Goal: Task Accomplishment & Management: Complete application form

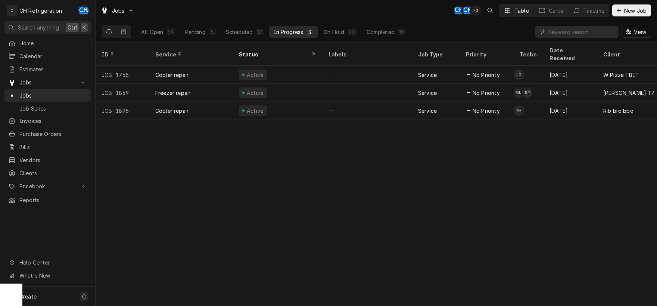
click at [285, 3] on div "Jobs CH CH FG Table Cards Timeline New Job" at bounding box center [376, 10] width 561 height 21
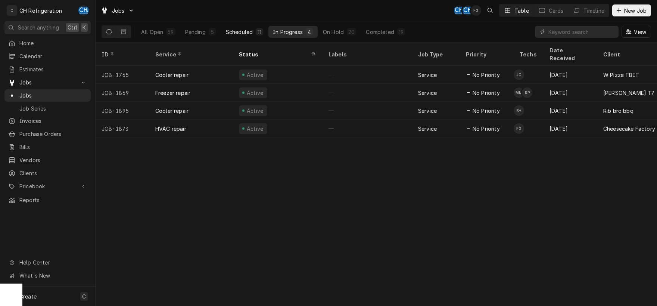
click at [240, 35] on div "Scheduled" at bounding box center [239, 32] width 27 height 8
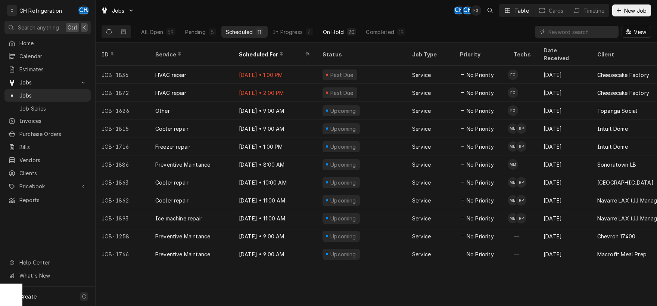
click at [323, 34] on div "On Hold" at bounding box center [333, 32] width 21 height 8
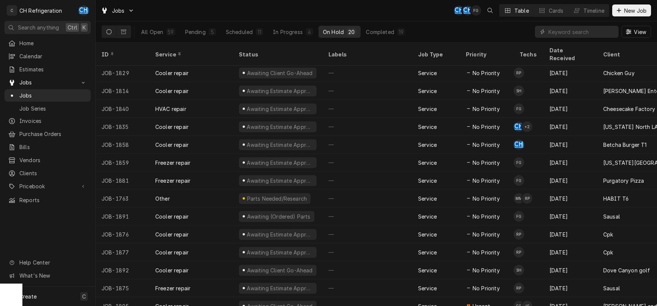
scroll to position [109, 0]
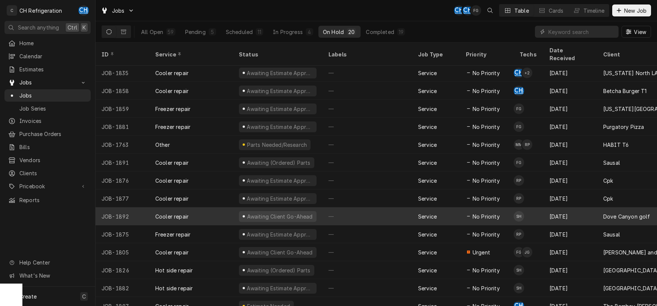
click at [350, 210] on div "—" at bounding box center [368, 216] width 90 height 18
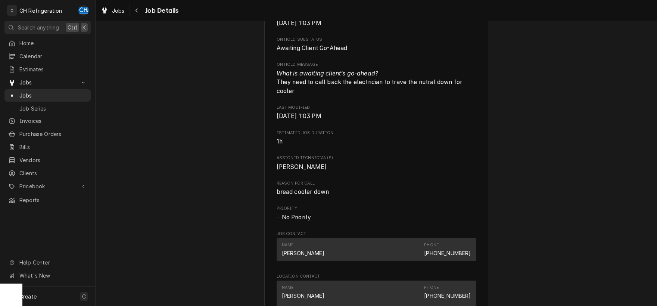
scroll to position [585, 0]
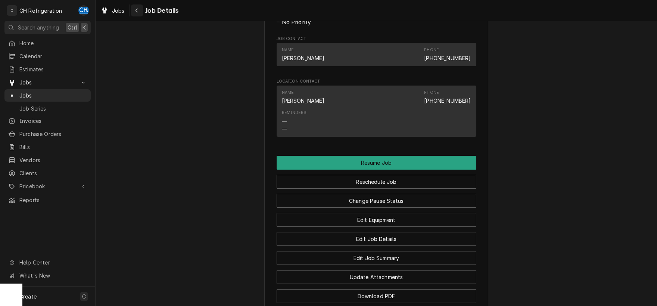
click at [138, 15] on button "Navigate back" at bounding box center [137, 10] width 12 height 12
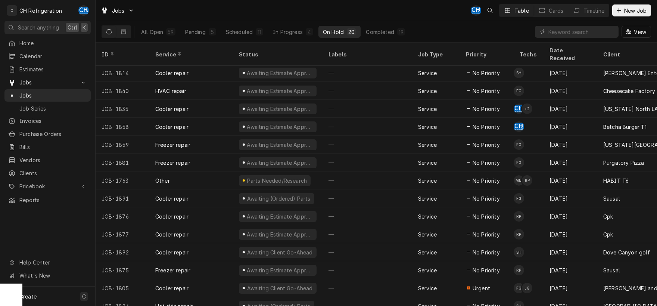
scroll to position [109, 0]
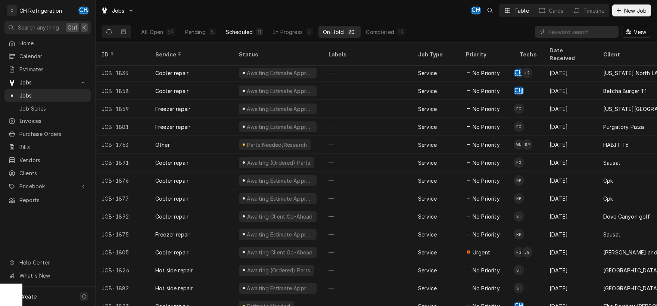
click at [241, 30] on div "Scheduled" at bounding box center [239, 32] width 27 height 8
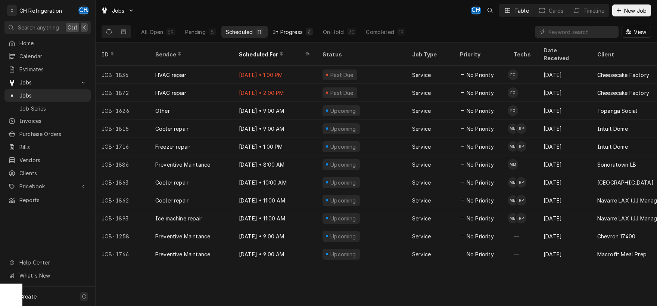
click at [291, 34] on div "In Progress" at bounding box center [288, 32] width 30 height 8
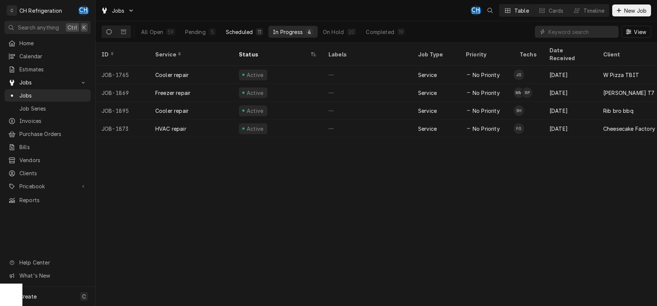
click at [237, 36] on button "Scheduled 11" at bounding box center [244, 32] width 46 height 12
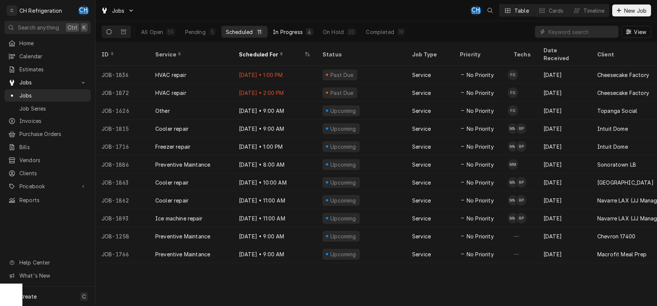
click at [298, 31] on div "In Progress" at bounding box center [288, 32] width 30 height 8
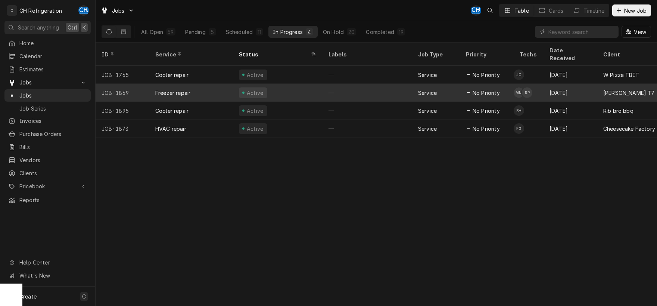
click at [311, 84] on div "Active" at bounding box center [278, 93] width 90 height 18
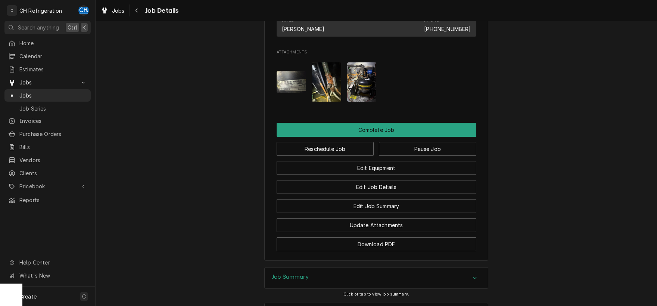
scroll to position [621, 0]
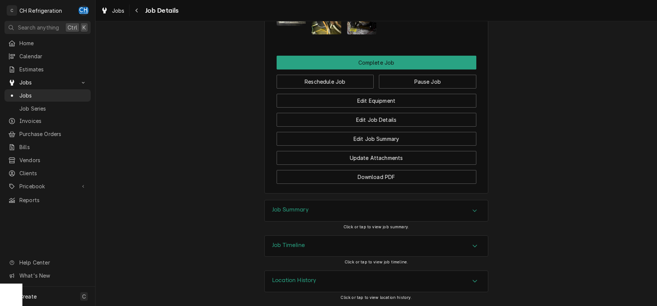
click at [472, 213] on div "Accordion Header" at bounding box center [474, 210] width 11 height 9
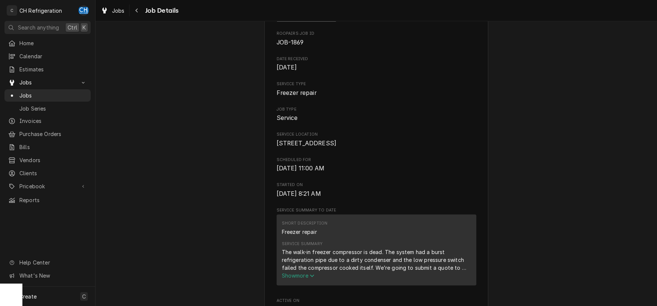
scroll to position [0, 0]
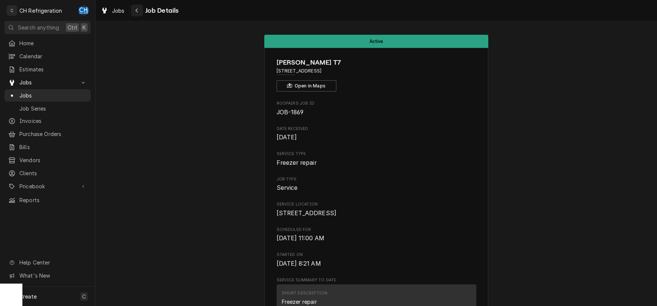
click at [137, 10] on icon "Navigate back" at bounding box center [136, 10] width 3 height 5
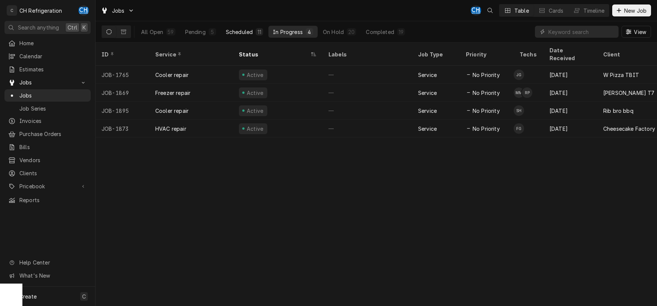
click at [251, 28] on div "Scheduled" at bounding box center [239, 32] width 27 height 8
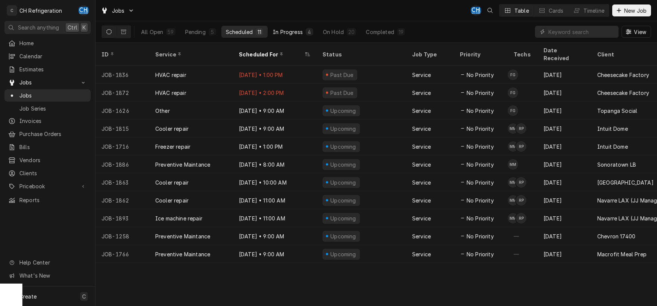
click at [289, 34] on div "In Progress" at bounding box center [288, 32] width 30 height 8
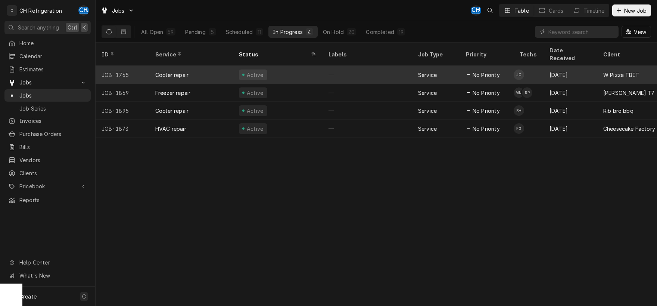
click at [350, 66] on div "—" at bounding box center [368, 75] width 90 height 18
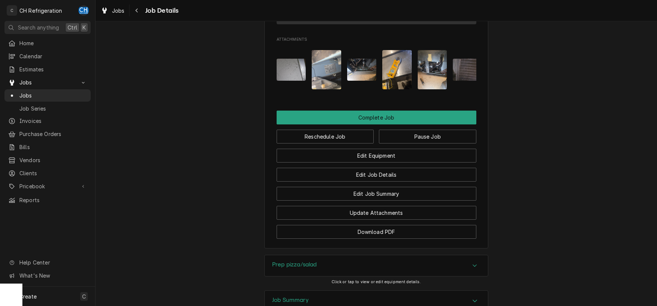
scroll to position [674, 0]
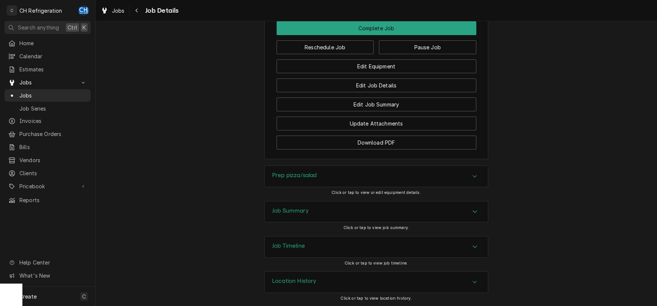
click at [477, 208] on icon "Accordion Header" at bounding box center [474, 211] width 5 height 6
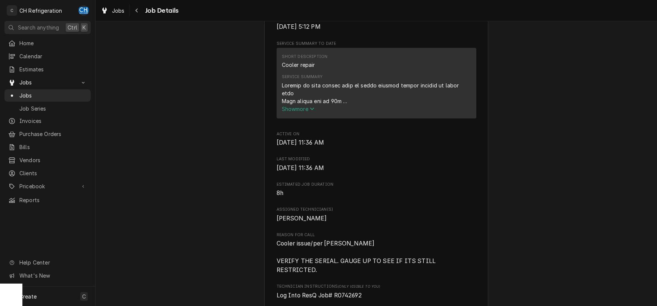
scroll to position [0, 0]
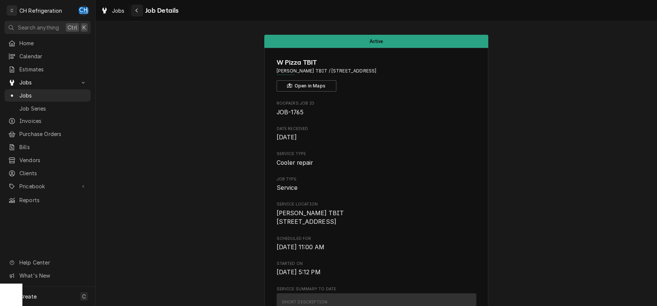
click at [134, 10] on div "Navigate back" at bounding box center [136, 10] width 7 height 7
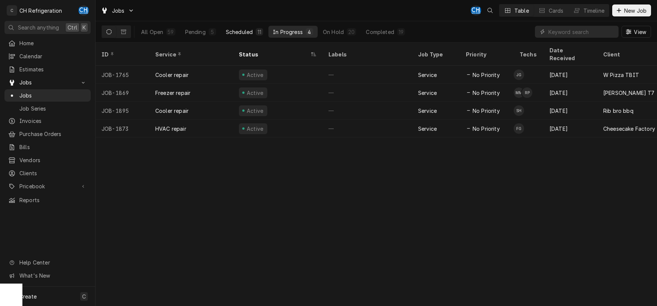
click at [239, 33] on div "Scheduled" at bounding box center [239, 32] width 27 height 8
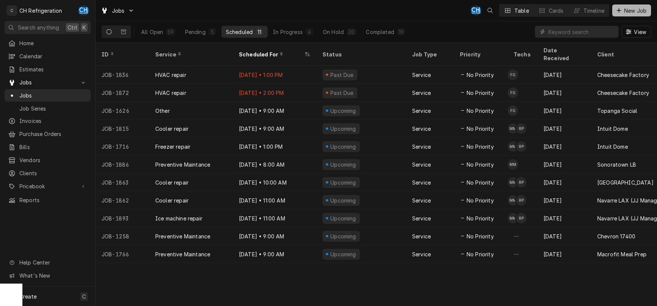
click at [621, 15] on button "New Job" at bounding box center [631, 10] width 39 height 12
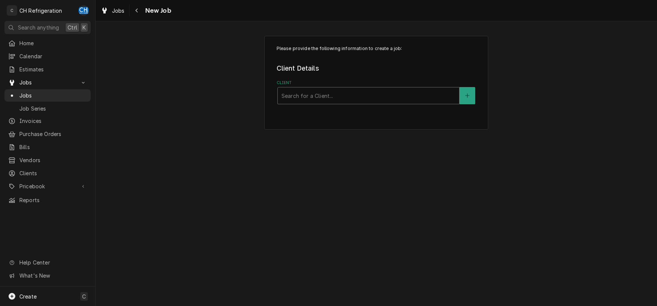
click at [323, 97] on div "Client" at bounding box center [368, 95] width 174 height 13
type input "eart"
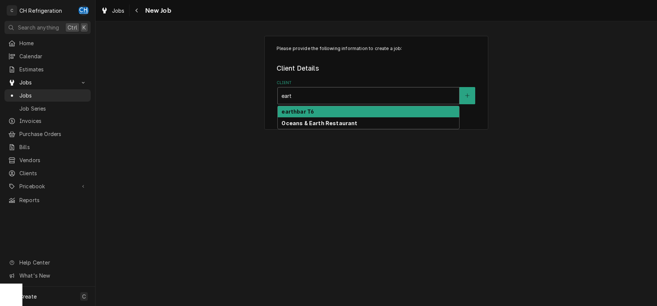
click at [326, 112] on div "earthbar T6" at bounding box center [368, 112] width 181 height 12
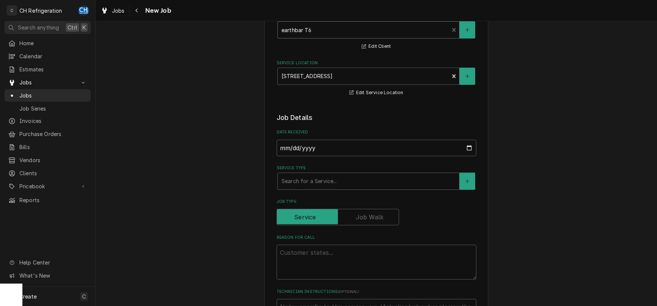
scroll to position [78, 0]
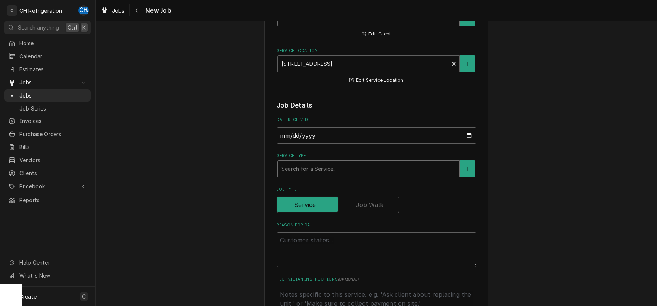
click at [377, 169] on div "Service Type" at bounding box center [368, 168] width 174 height 13
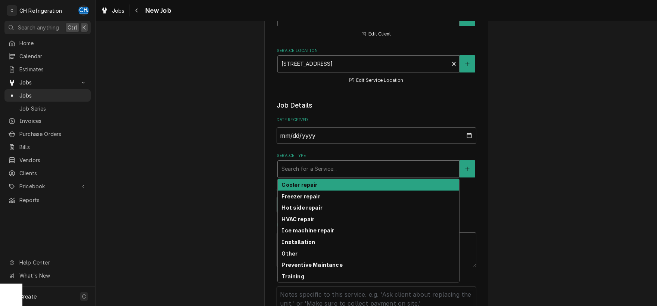
click at [324, 180] on div "Cooler repair" at bounding box center [368, 185] width 181 height 12
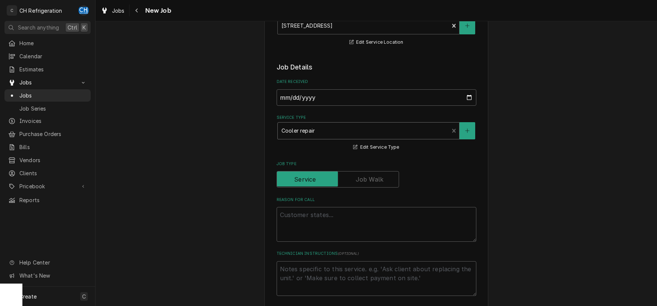
scroll to position [117, 0]
click at [350, 224] on textarea "Reason For Call" at bounding box center [377, 223] width 200 height 35
type textarea "x"
type textarea "G"
type textarea "x"
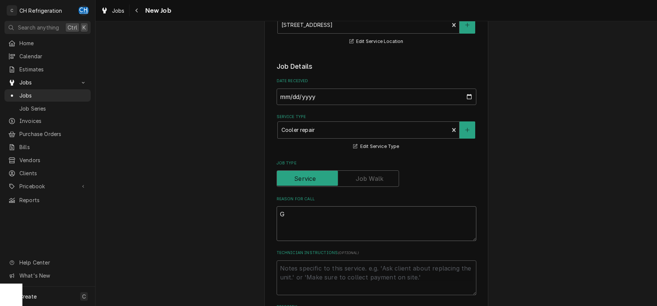
type textarea "Gr"
type textarea "x"
type textarea "Gra"
type textarea "x"
type textarea "Grag"
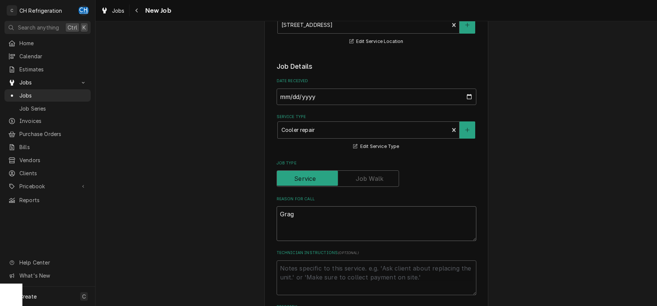
type textarea "x"
type textarea "Gra"
type textarea "x"
type textarea "Grab"
type textarea "x"
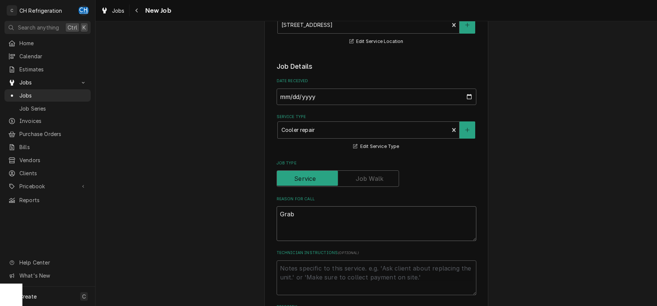
type textarea "Grab"
type textarea "x"
type textarea "Grab &"
type textarea "x"
type textarea "Grab &"
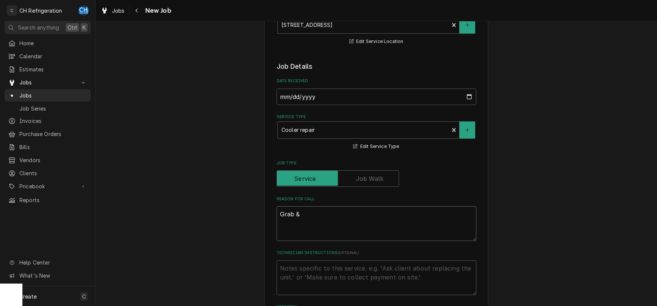
type textarea "x"
type textarea "Grab & g"
type textarea "x"
type textarea "Grab & go"
type textarea "x"
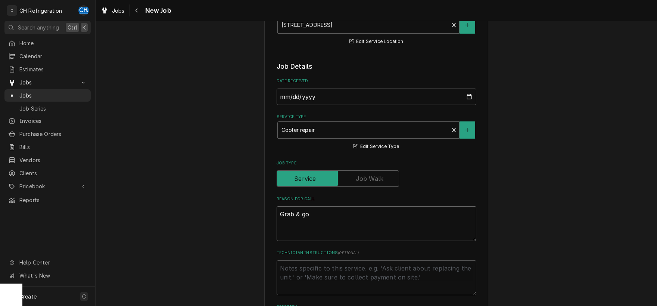
type textarea "Grab & go"
type textarea "x"
type textarea "Grab & go c"
type textarea "x"
type textarea "Grab & go co"
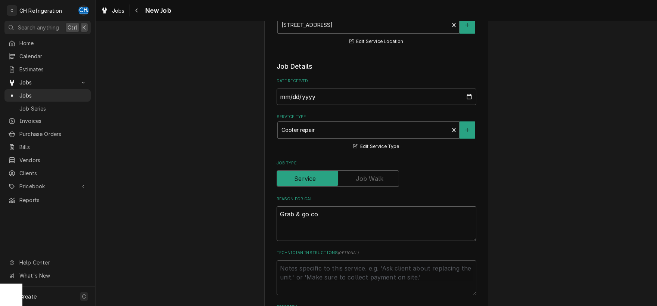
type textarea "x"
type textarea "Grab & go col"
type textarea "x"
type textarea "Grab & go coll"
type textarea "x"
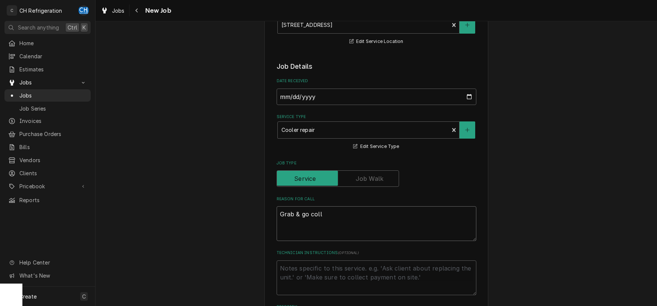
type textarea "Grab & go colle"
type textarea "x"
type textarea "Grab & go coller"
type textarea "x"
type textarea "Grab & go colle"
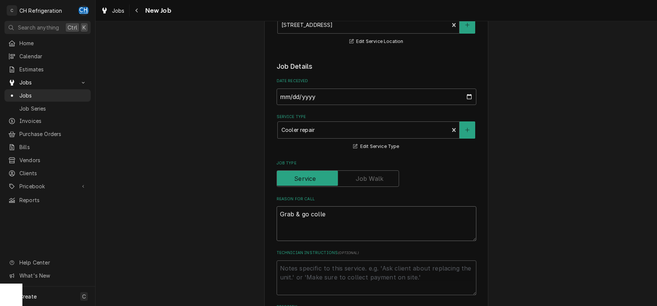
type textarea "x"
type textarea "Grab & go coll"
type textarea "x"
type textarea "Grab & go col"
type textarea "x"
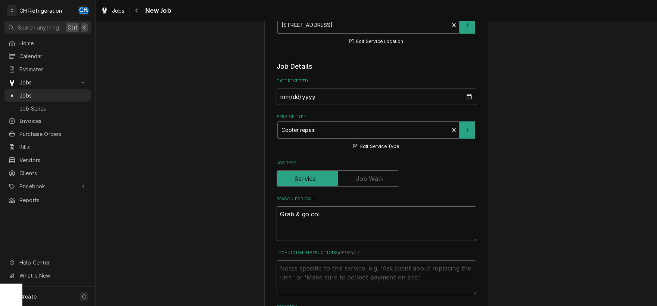
type textarea "Grab & go co"
type textarea "x"
type textarea "Grab & go coe"
type textarea "x"
type textarea "Grab & go co"
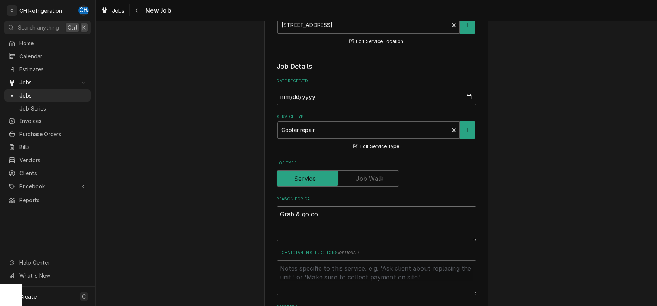
type textarea "x"
type textarea "Grab & go coo"
type textarea "x"
type textarea "Grab & go cool"
type textarea "x"
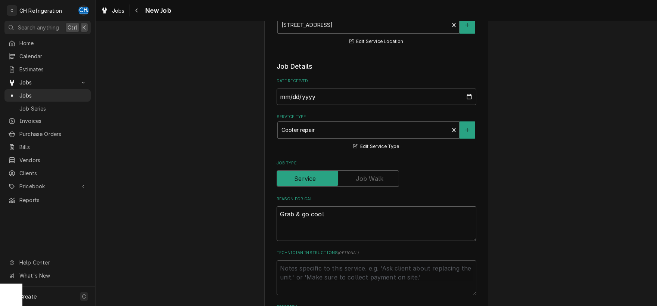
type textarea "Grab & go coole"
type textarea "x"
type textarea "Grab & go cooler"
type textarea "x"
type textarea "Grab & go cooler"
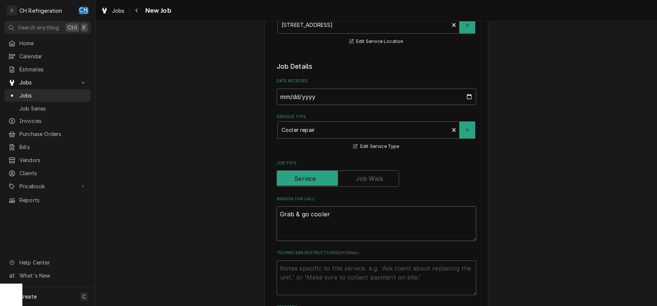
type textarea "x"
type textarea "Grab & go cooler l"
type textarea "x"
type textarea "Grab & go cooler li"
type textarea "x"
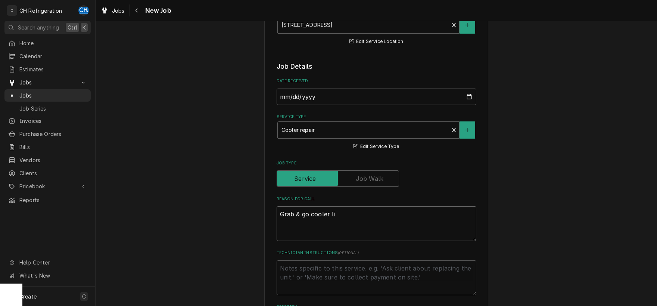
type textarea "Grab & go cooler lig"
type textarea "x"
type textarea "Grab & go cooler ligh"
type textarea "x"
type textarea "Grab & go cooler light"
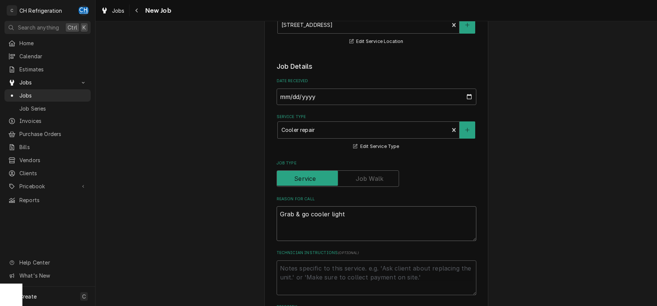
type textarea "x"
type textarea "Grab & go cooler light"
type textarea "x"
type textarea "Grab & go cooler light n"
type textarea "x"
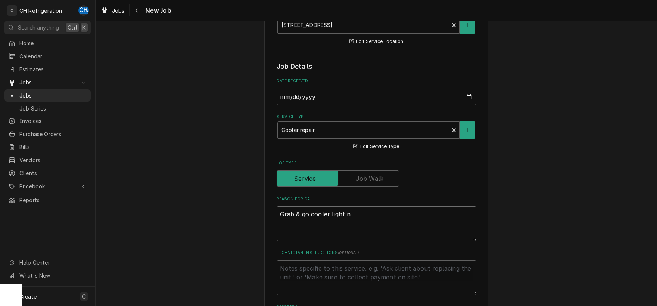
type textarea "Grab & go cooler light no"
type textarea "x"
type textarea "Grab & go cooler light not"
type textarea "x"
type textarea "Grab & go cooler light not"
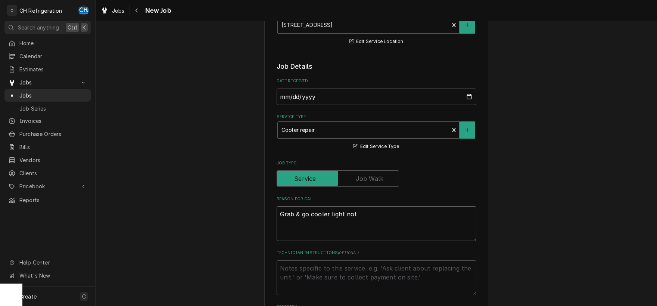
type textarea "x"
type textarea "Grab & go cooler light not w"
type textarea "x"
type textarea "Grab & go cooler light not wo"
type textarea "x"
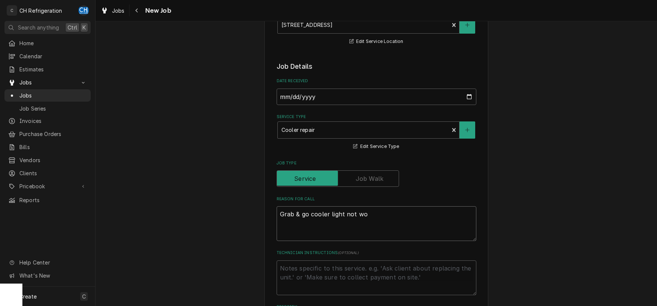
type textarea "Grab & go cooler light not wor"
type textarea "x"
type textarea "Grab & go cooler light not work"
type textarea "x"
type textarea "Grab & go cooler light not worki"
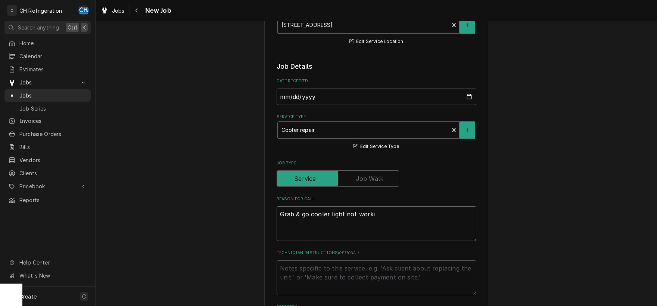
type textarea "x"
type textarea "Grab & go cooler light not workin"
type textarea "x"
type textarea "Grab & go cooler light not working"
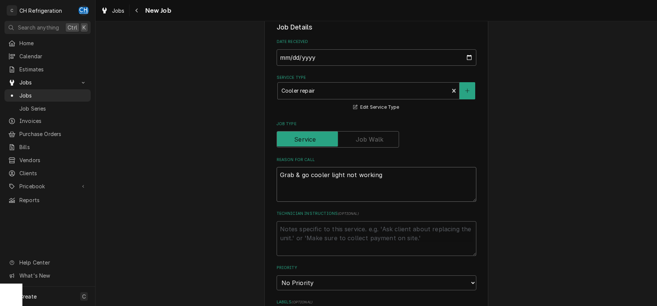
scroll to position [156, 0]
type textarea "x"
type textarea "Grab & go cooler light not working"
type textarea "x"
type textarea "Grab & go cooler light not working R"
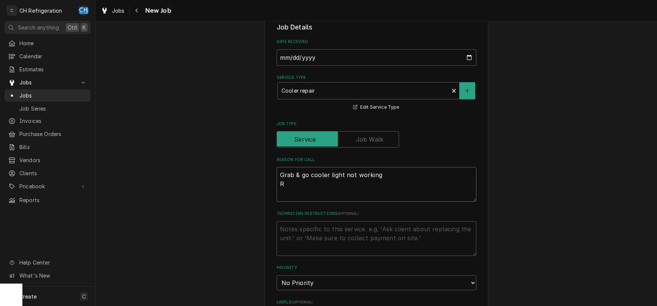
type textarea "x"
type textarea "Grab & go cooler light not working Re"
type textarea "x"
type textarea "Grab & go cooler light not working Res"
type textarea "x"
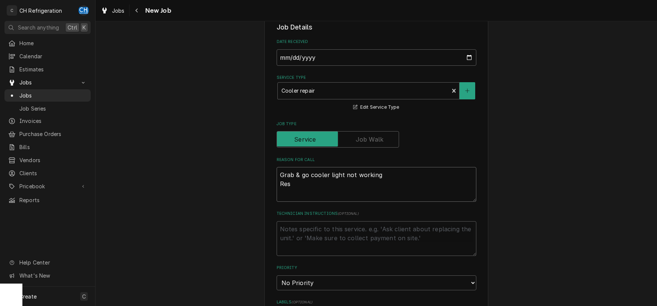
type textarea "Grab & go cooler light not working Re"
type textarea "x"
type textarea "Grab & go cooler light not working R"
type textarea "x"
type textarea "Grab & go cooler light not working"
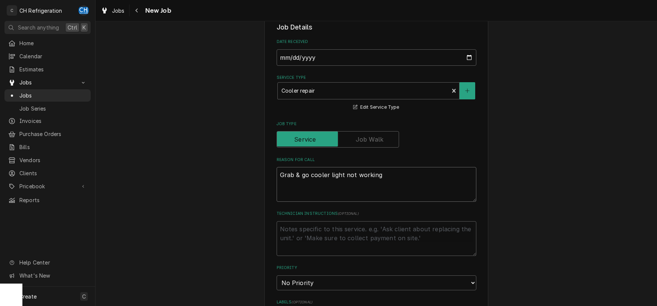
type textarea "x"
type textarea "Grab & go cooler light not working s"
type textarea "x"
type textarea "Grab & go cooler light not working si"
type textarea "x"
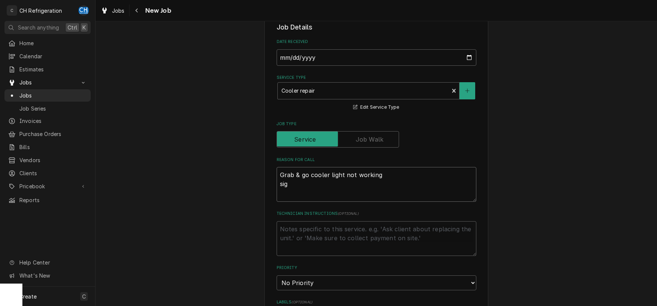
type textarea "Grab & go cooler light not working sign"
type textarea "x"
type textarea "Grab & go cooler light not working sign"
type textarea "x"
type textarea "Grab & go cooler light not working sign i"
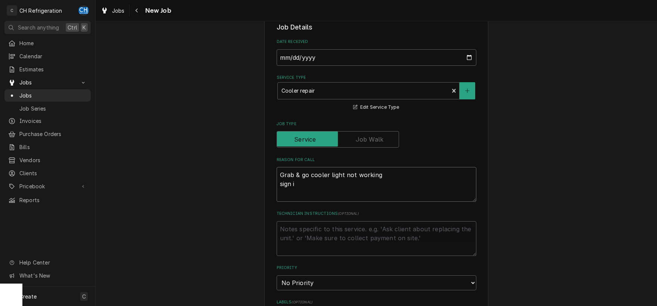
type textarea "x"
type textarea "Grab & go cooler light not working sign in"
type textarea "x"
type textarea "Grab & go cooler light not working sign in"
type textarea "x"
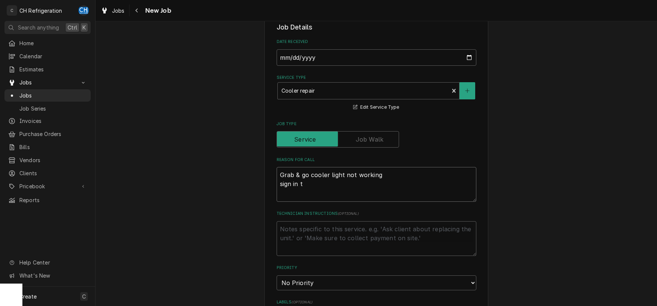
type textarea "Grab & go cooler light not working sign in to"
type textarea "x"
type textarea "Grab & go cooler light not working sign in to"
type textarea "x"
type textarea "Grab & go cooler light not working sign in to R"
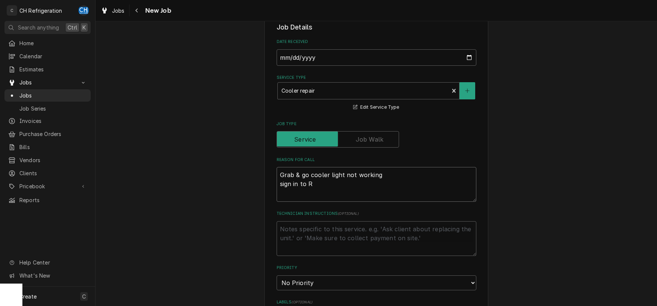
type textarea "x"
type textarea "Grab & go cooler light not working sign in to Re"
type textarea "x"
type textarea "Grab & go cooler light not working sign in to Res"
type textarea "x"
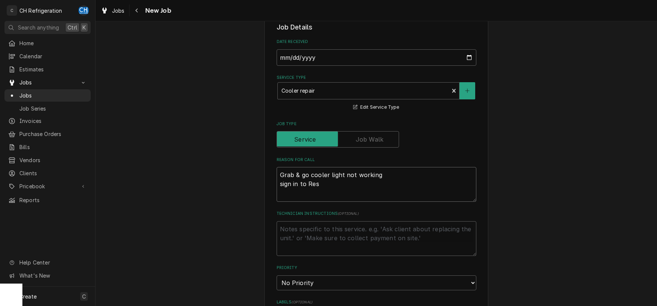
type textarea "Grab & go cooler light not working sign in to ResQ"
type textarea "x"
type textarea "Grab & go cooler light not working sign in to ResQ"
type textarea "x"
type textarea "Grab & go cooler light not working sign in to ResQ #"
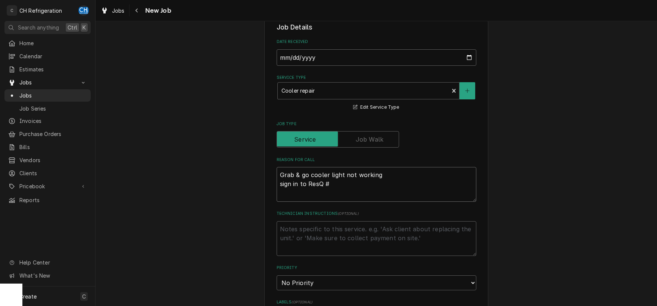
type textarea "x"
type textarea "Grab & go cooler light not working sign in to ResQ #R"
type textarea "x"
type textarea "Grab & go cooler light not working sign in to ResQ #R0"
type textarea "x"
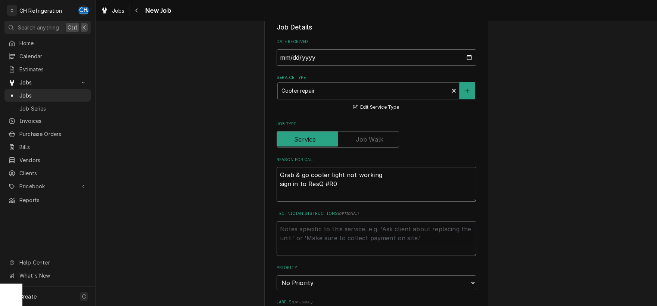
type textarea "Grab & go cooler light not working sign in to ResQ #R07"
type textarea "x"
type textarea "Grab & go cooler light not working sign in to ResQ #R075"
type textarea "x"
type textarea "Grab & go cooler light not working sign in to ResQ #R0759"
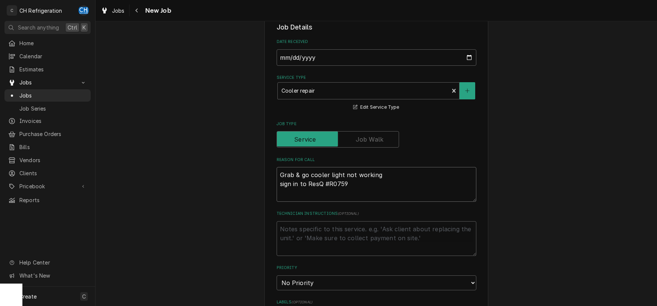
type textarea "x"
type textarea "Grab & go cooler light not working sign in to ResQ #R07595"
type textarea "x"
type textarea "Grab & go cooler light not working sign in to ResQ #R075951"
type textarea "x"
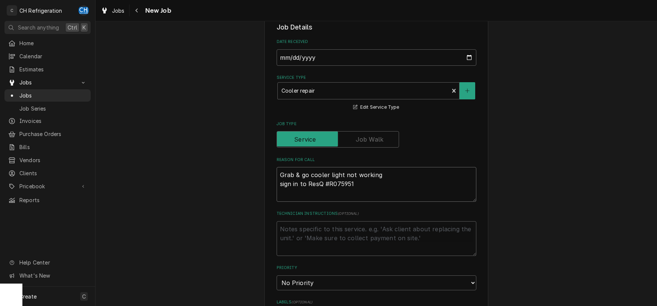
type textarea "Grab & go cooler light not working sign in to ResQ #R0759516"
drag, startPoint x: 361, startPoint y: 186, endPoint x: 277, endPoint y: 187, distance: 84.0
click at [277, 187] on textarea "Grab & go cooler light not working sign in to ResQ #R0759516" at bounding box center [377, 184] width 200 height 35
type textarea "x"
type textarea "Grab & go cooler light not working"
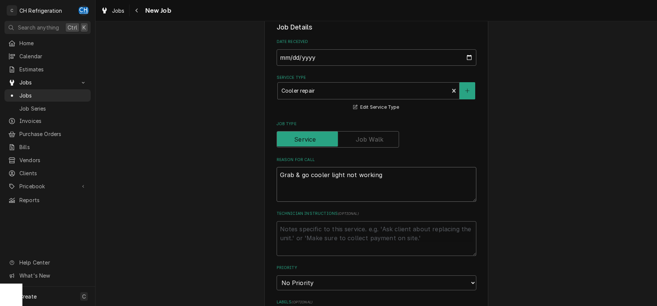
type textarea "x"
type textarea "Grab & go cooler light not working"
click at [299, 221] on div "Technician Instructions ( optional )" at bounding box center [377, 233] width 200 height 45
click at [308, 234] on textarea "Technician Instructions ( optional )" at bounding box center [377, 238] width 200 height 35
paste textarea "sign in to ResQ #R0759516"
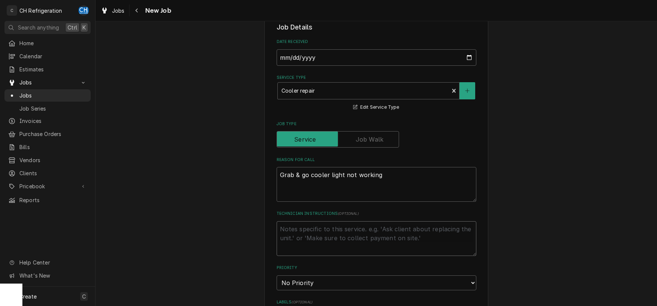
type textarea "x"
type textarea "sign in to ResQ #R0759516"
type textarea "x"
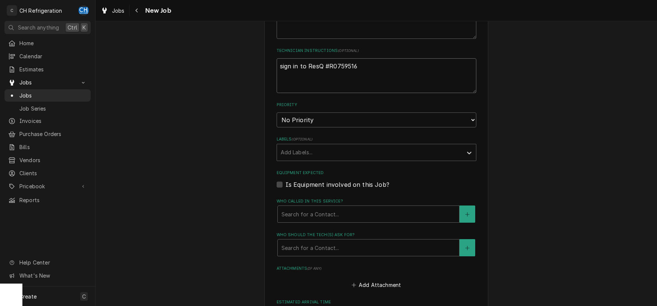
scroll to position [0, 0]
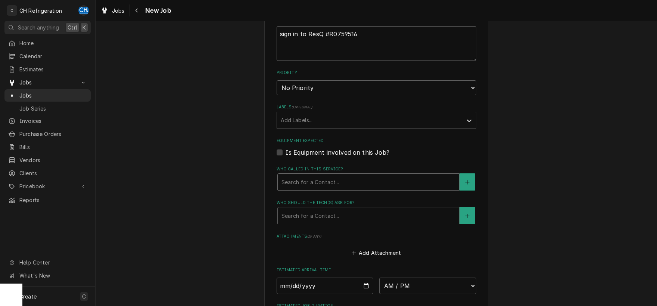
type textarea "sign in to ResQ #R0759516"
click at [401, 181] on div "Who called in this service?" at bounding box center [368, 181] width 174 height 13
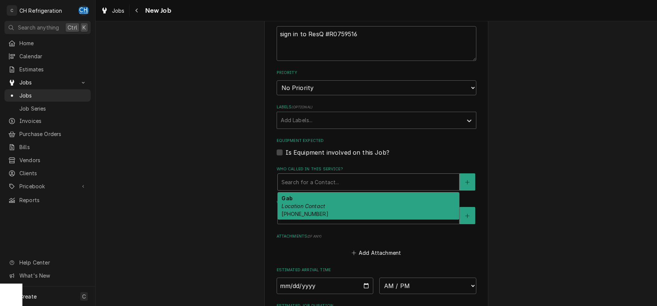
click at [384, 208] on div "Gab Location Contact (310) 486-0017" at bounding box center [368, 205] width 181 height 27
type textarea "x"
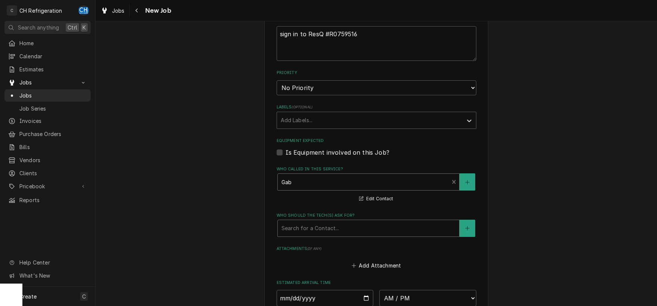
click at [374, 229] on div "Who should the tech(s) ask for?" at bounding box center [368, 227] width 174 height 13
click at [390, 195] on button "Edit Contact" at bounding box center [376, 198] width 36 height 9
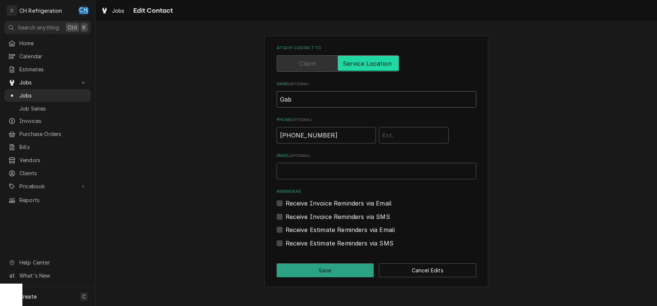
drag, startPoint x: 320, startPoint y: 100, endPoint x: 241, endPoint y: 103, distance: 78.8
click at [241, 103] on div "Attach contact to Name ( optional ) Gab Phone ( optional ) (310) 486-0017 Email…" at bounding box center [376, 161] width 561 height 264
drag, startPoint x: 517, startPoint y: 84, endPoint x: 506, endPoint y: 101, distance: 20.3
click at [513, 87] on div "Attach contact to Name ( optional ) Gab Phone ( optional ) (310) 486-0017 Email…" at bounding box center [376, 161] width 561 height 264
click at [298, 103] on input "Gab" at bounding box center [377, 99] width 200 height 16
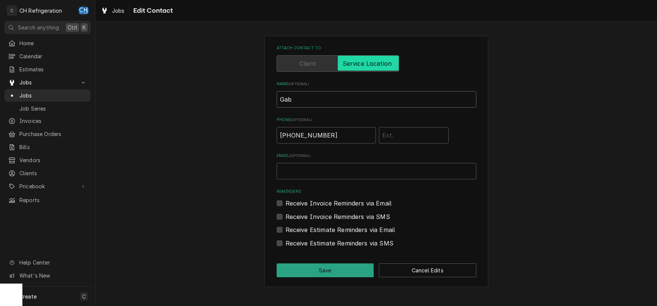
click at [279, 103] on input "Gab" at bounding box center [377, 99] width 200 height 16
type input "[PERSON_NAME]"
drag, startPoint x: 335, startPoint y: 134, endPoint x: 259, endPoint y: 136, distance: 75.8
click at [277, 136] on input "(310) 486-0017" at bounding box center [326, 135] width 99 height 16
type input "[PHONE_NUMBER]"
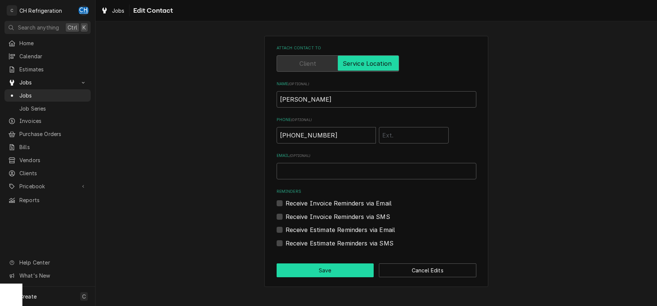
click at [325, 271] on button "Save" at bounding box center [325, 270] width 97 height 14
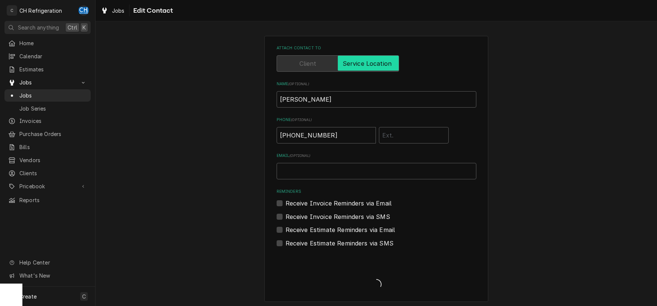
scroll to position [351, 0]
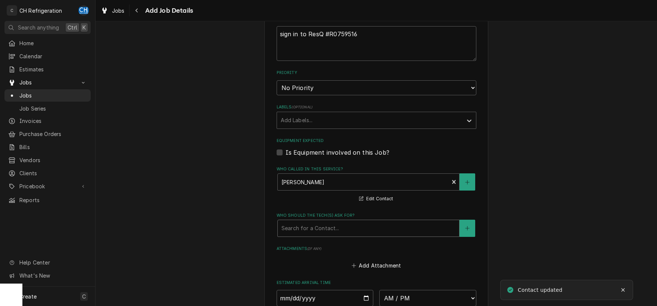
click at [360, 227] on div "Who should the tech(s) ask for?" at bounding box center [368, 227] width 174 height 13
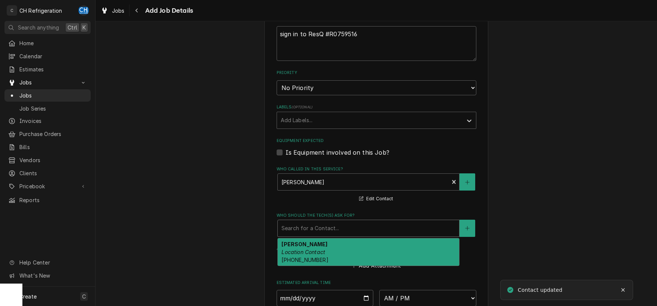
click at [341, 247] on div "Jennifer Gonzalez Location Contact (310) 340-3053" at bounding box center [368, 251] width 181 height 27
type textarea "x"
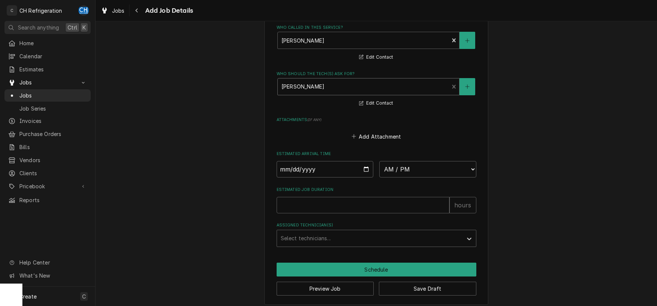
scroll to position [497, 0]
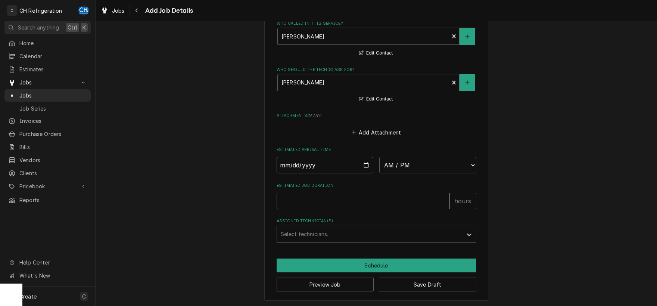
click at [366, 164] on input "Date" at bounding box center [325, 165] width 97 height 16
type input "2025-09-08"
type textarea "x"
click at [379, 157] on select "AM / PM 6:00 AM 6:15 AM 6:30 AM 6:45 AM 7:00 AM 7:15 AM 7:30 AM 7:45 AM 8:00 AM…" at bounding box center [427, 165] width 97 height 16
select select "09:00:00"
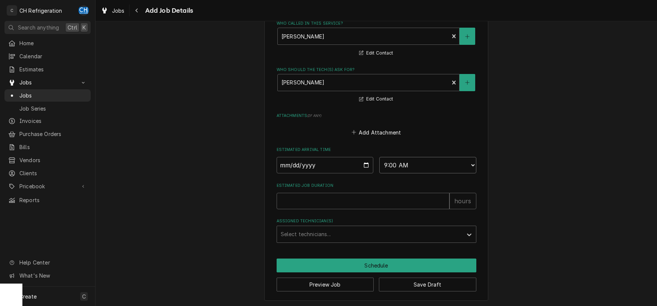
click option "9:00 AM" at bounding box center [0, 0] width 0 height 0
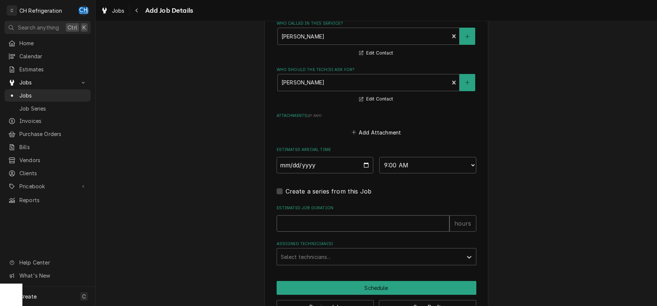
click at [402, 223] on input "Estimated Job Duration" at bounding box center [363, 223] width 173 height 16
type textarea "x"
type input "1"
type textarea "x"
type input "1"
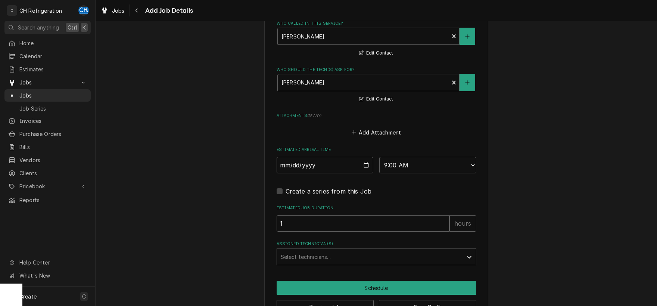
click at [394, 250] on div "Assigned Technician(s)" at bounding box center [370, 256] width 178 height 13
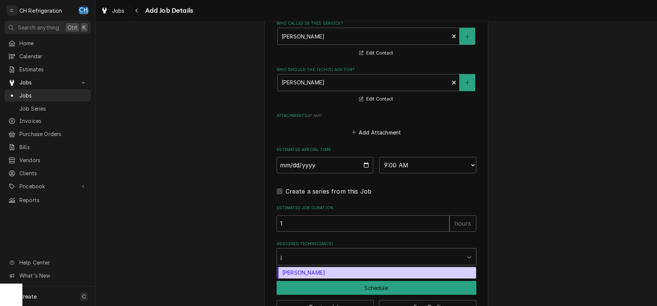
type input "jo"
click at [395, 270] on div "[PERSON_NAME]" at bounding box center [376, 273] width 199 height 12
type textarea "x"
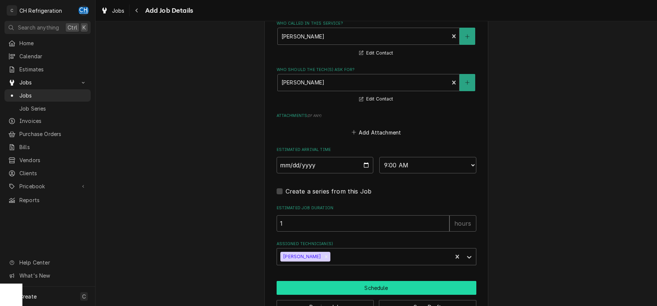
click at [376, 289] on button "Schedule" at bounding box center [377, 288] width 200 height 14
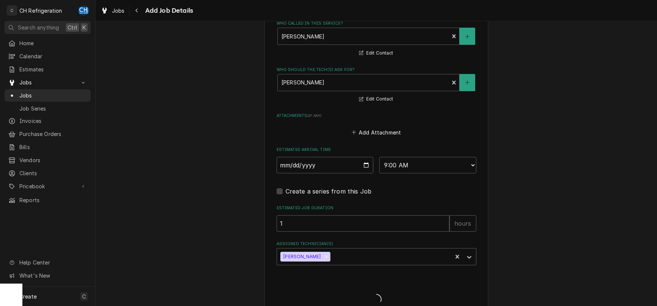
type textarea "x"
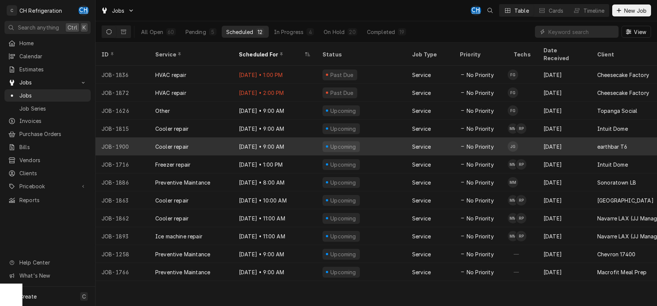
click at [365, 137] on div "Upcoming" at bounding box center [362, 146] width 90 height 18
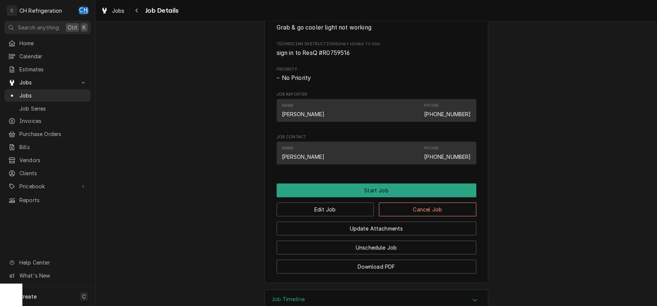
scroll to position [351, 0]
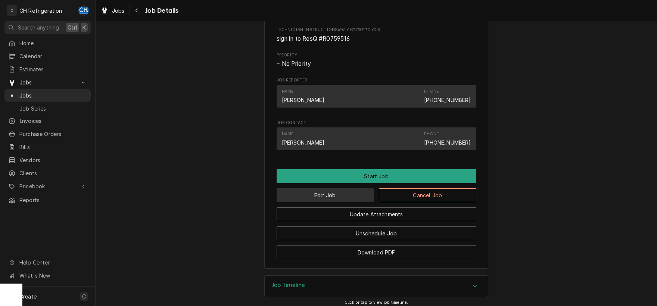
click at [356, 202] on button "Edit Job" at bounding box center [325, 195] width 97 height 14
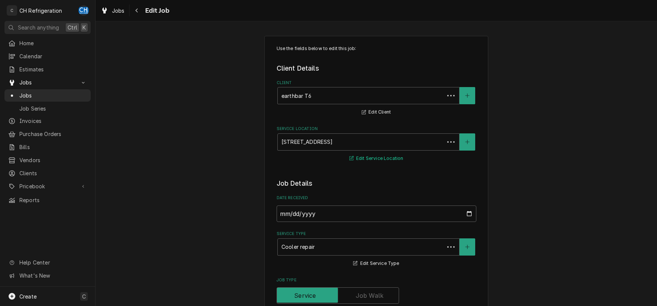
type textarea "x"
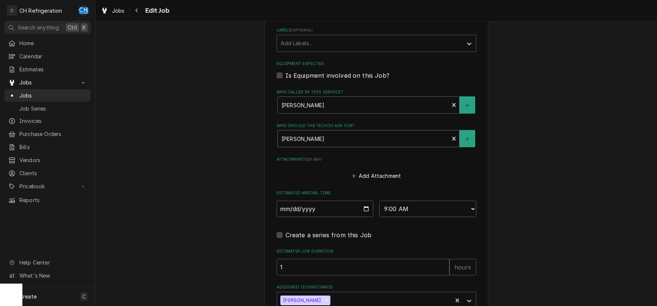
scroll to position [429, 0]
click at [286, 72] on label "Is Equipment involved on this Job?" at bounding box center [338, 74] width 104 height 9
click at [286, 72] on input "Equipment Expected" at bounding box center [386, 78] width 200 height 16
checkbox input "true"
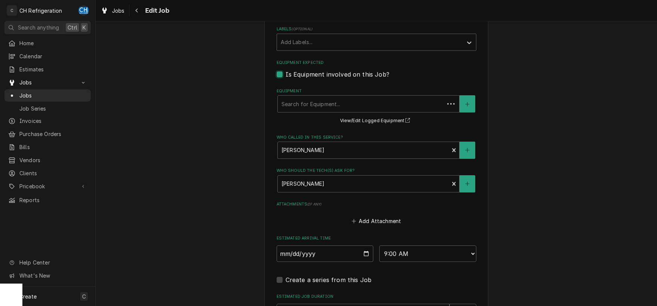
type textarea "x"
click at [337, 104] on div "Equipment" at bounding box center [368, 103] width 174 height 13
click at [286, 74] on label "Is Equipment involved on this Job?" at bounding box center [338, 74] width 104 height 9
click at [286, 74] on input "Equipment Expected" at bounding box center [386, 78] width 200 height 16
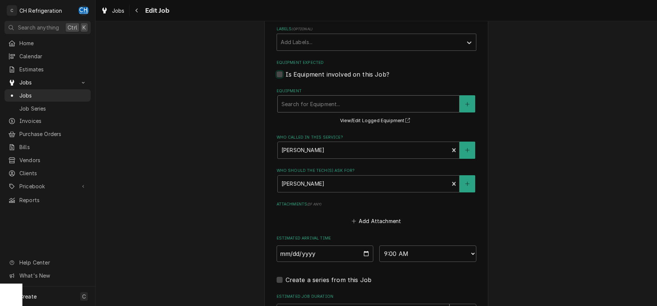
checkbox input "false"
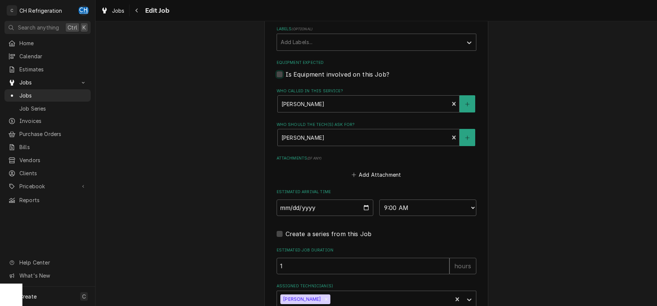
type textarea "x"
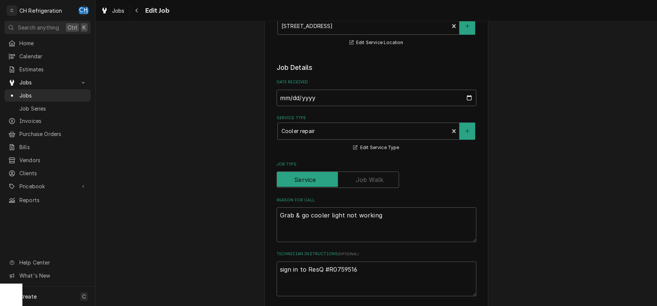
scroll to position [39, 0]
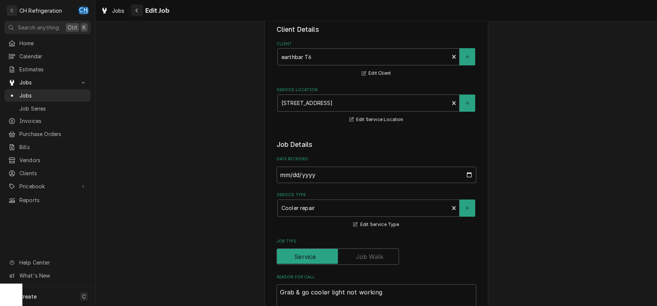
click at [138, 15] on button "Navigate back" at bounding box center [137, 10] width 12 height 12
